Goal: Transaction & Acquisition: Subscribe to service/newsletter

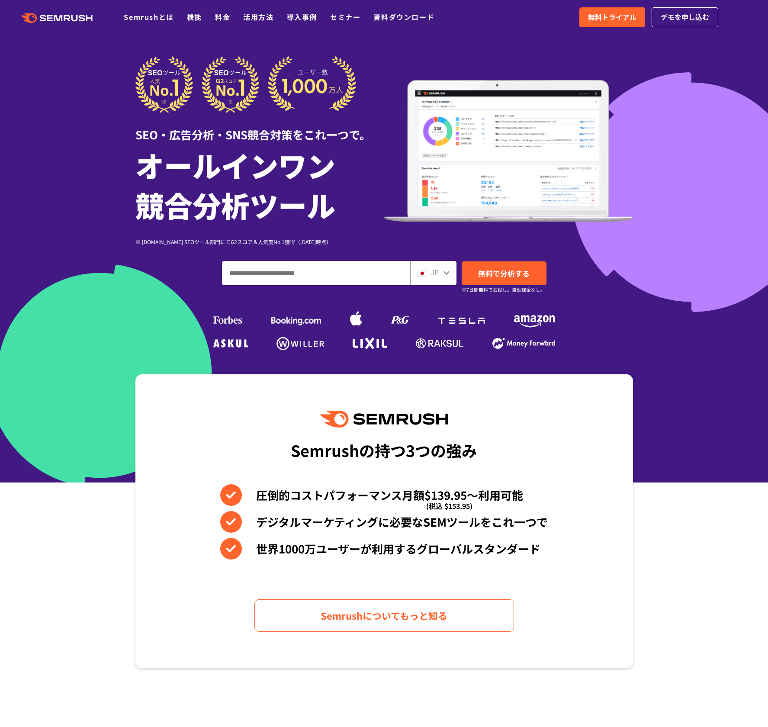
click at [343, 277] on input "ドメイン、キーワードまたはURLを入力してください" at bounding box center [315, 272] width 187 height 23
click at [443, 273] on div "JP" at bounding box center [433, 273] width 46 height 24
click at [447, 273] on icon at bounding box center [446, 273] width 6 height 4
click at [449, 273] on div "JP" at bounding box center [433, 273] width 46 height 24
click at [449, 273] on icon at bounding box center [446, 272] width 7 height 7
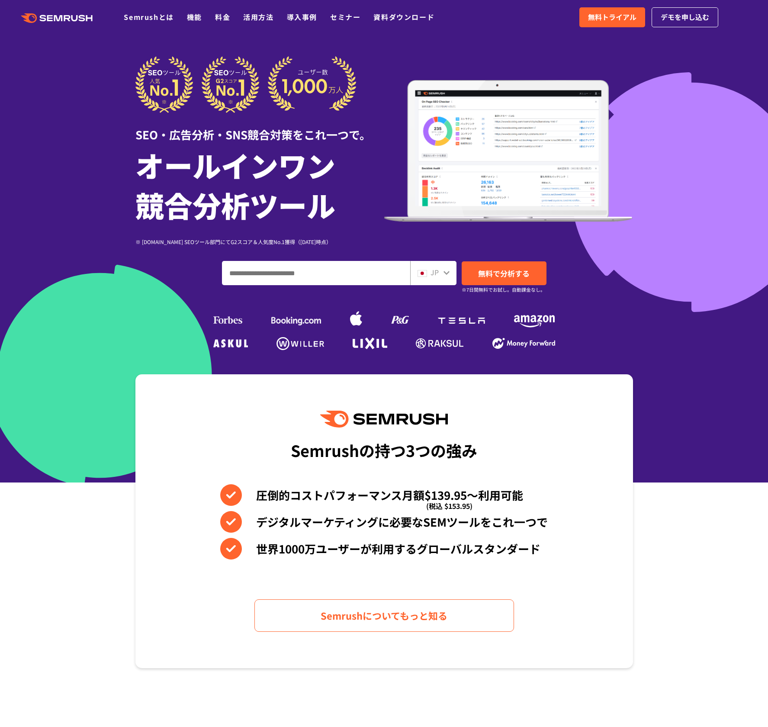
click at [322, 279] on input "ドメイン、キーワードまたはURLを入力してください" at bounding box center [315, 272] width 187 height 23
paste input "**********"
type input "**********"
click at [487, 273] on span "無料で分析する" at bounding box center [503, 273] width 51 height 11
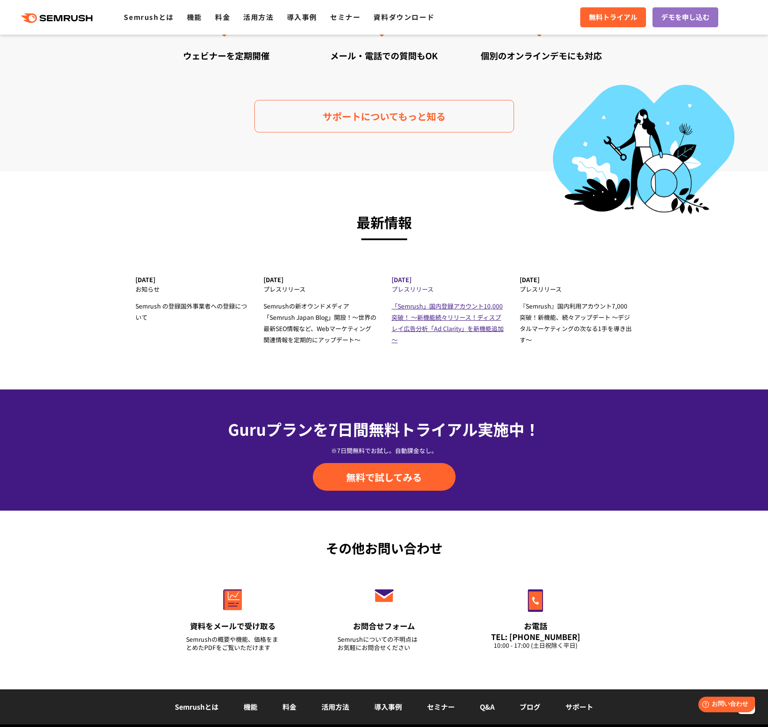
scroll to position [2613, 0]
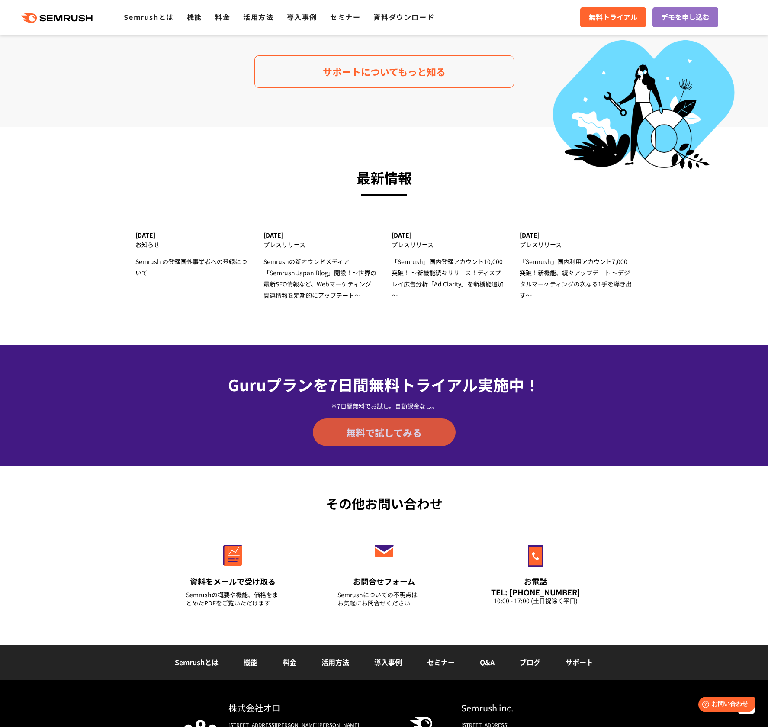
click at [409, 432] on span "無料で試してみる" at bounding box center [384, 432] width 76 height 13
